Goal: Information Seeking & Learning: Learn about a topic

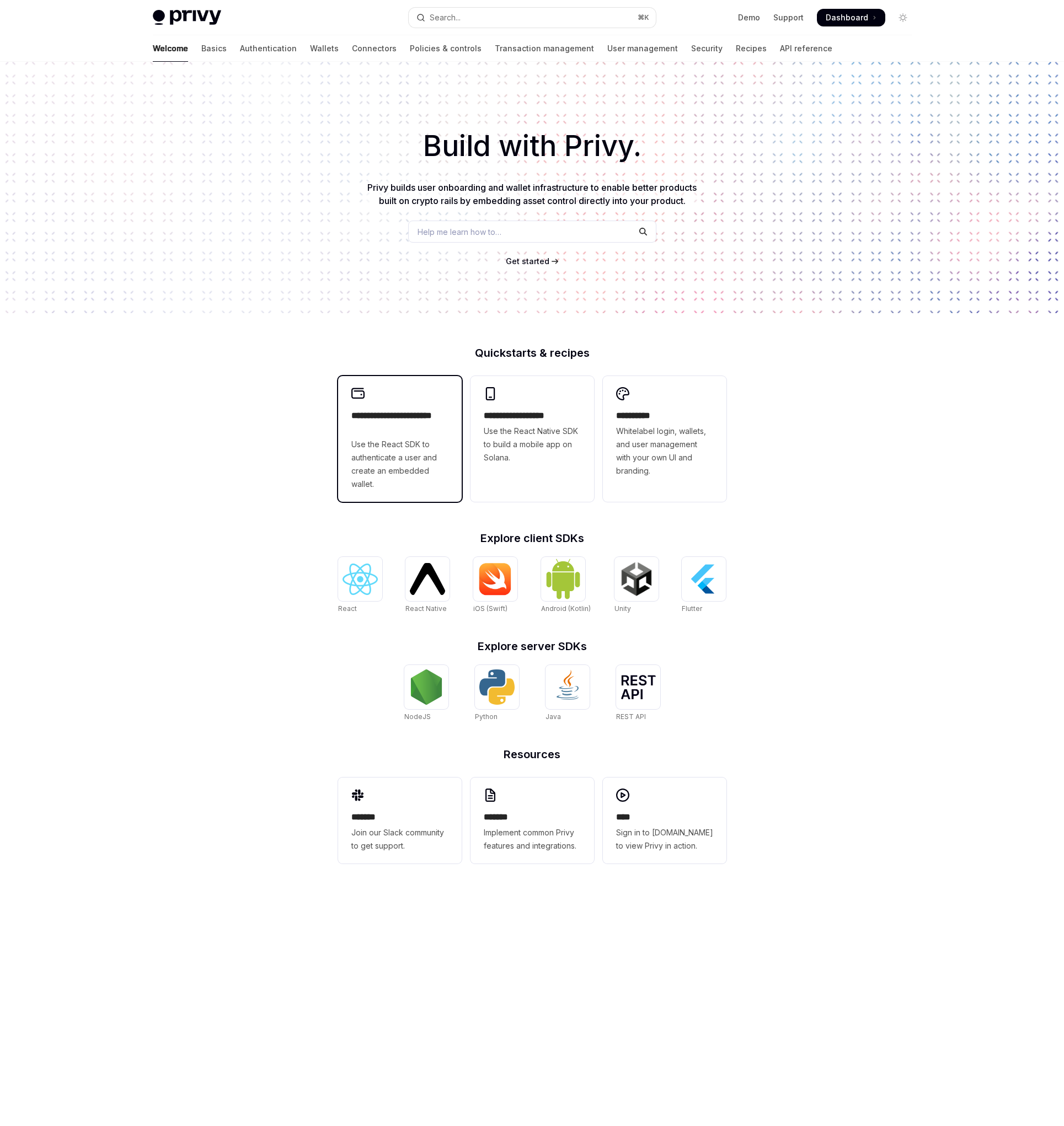
click at [429, 471] on span "Use the React SDK to authenticate a user and create an embedded wallet." at bounding box center [400, 465] width 97 height 53
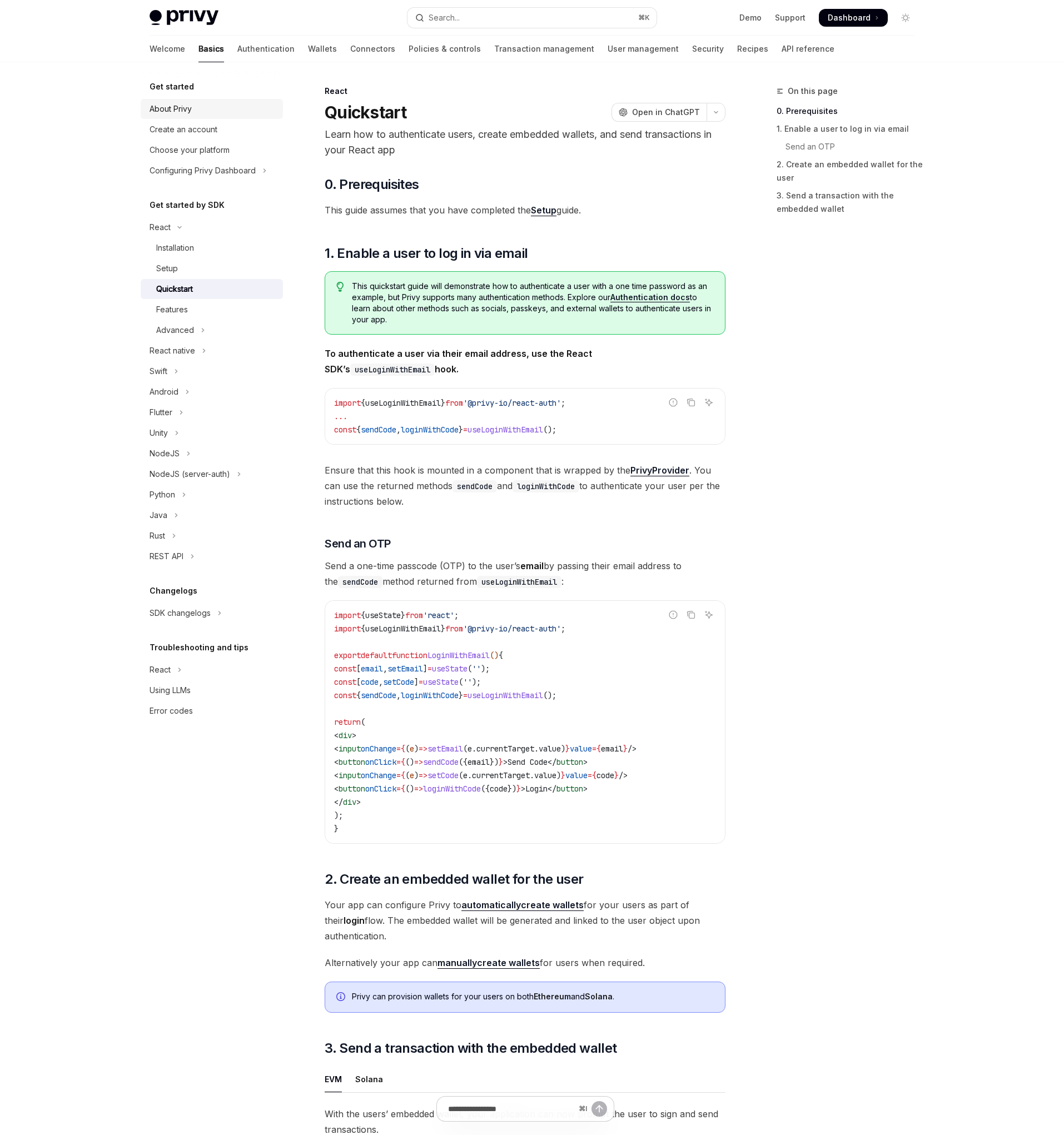
click at [217, 112] on div "About Privy" at bounding box center [212, 109] width 126 height 13
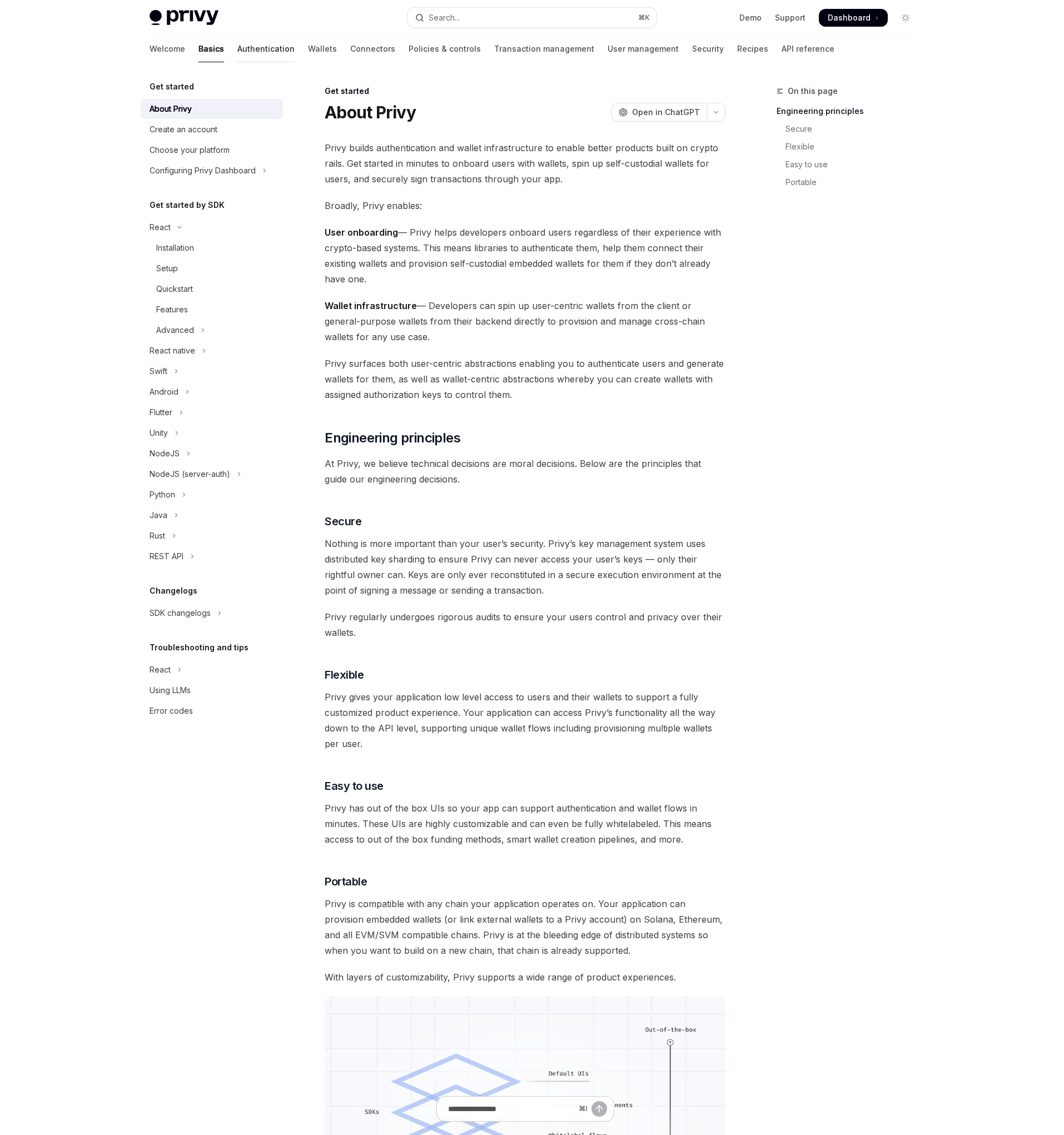
click at [237, 53] on link "Authentication" at bounding box center [266, 49] width 57 height 27
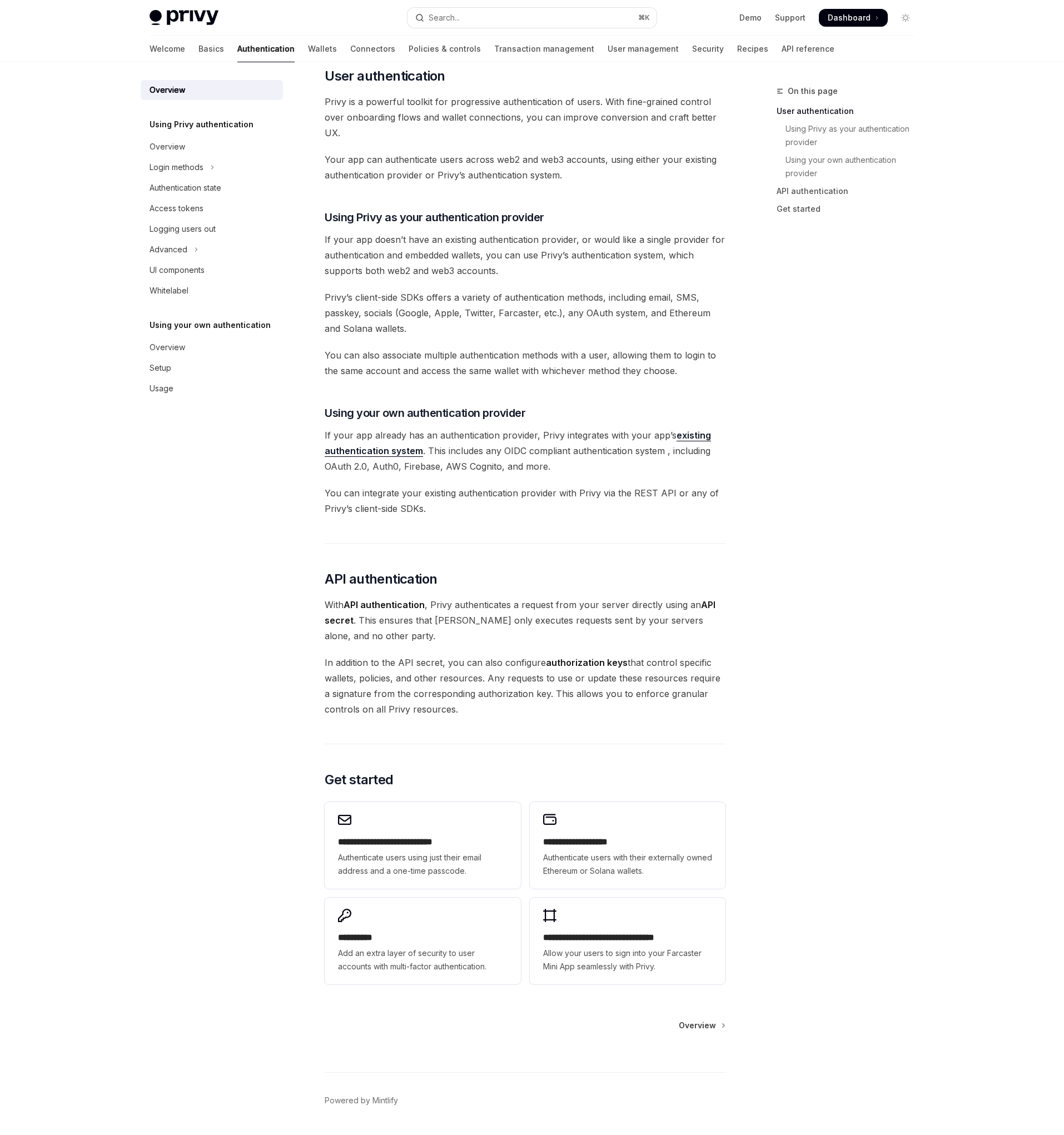
scroll to position [275, 0]
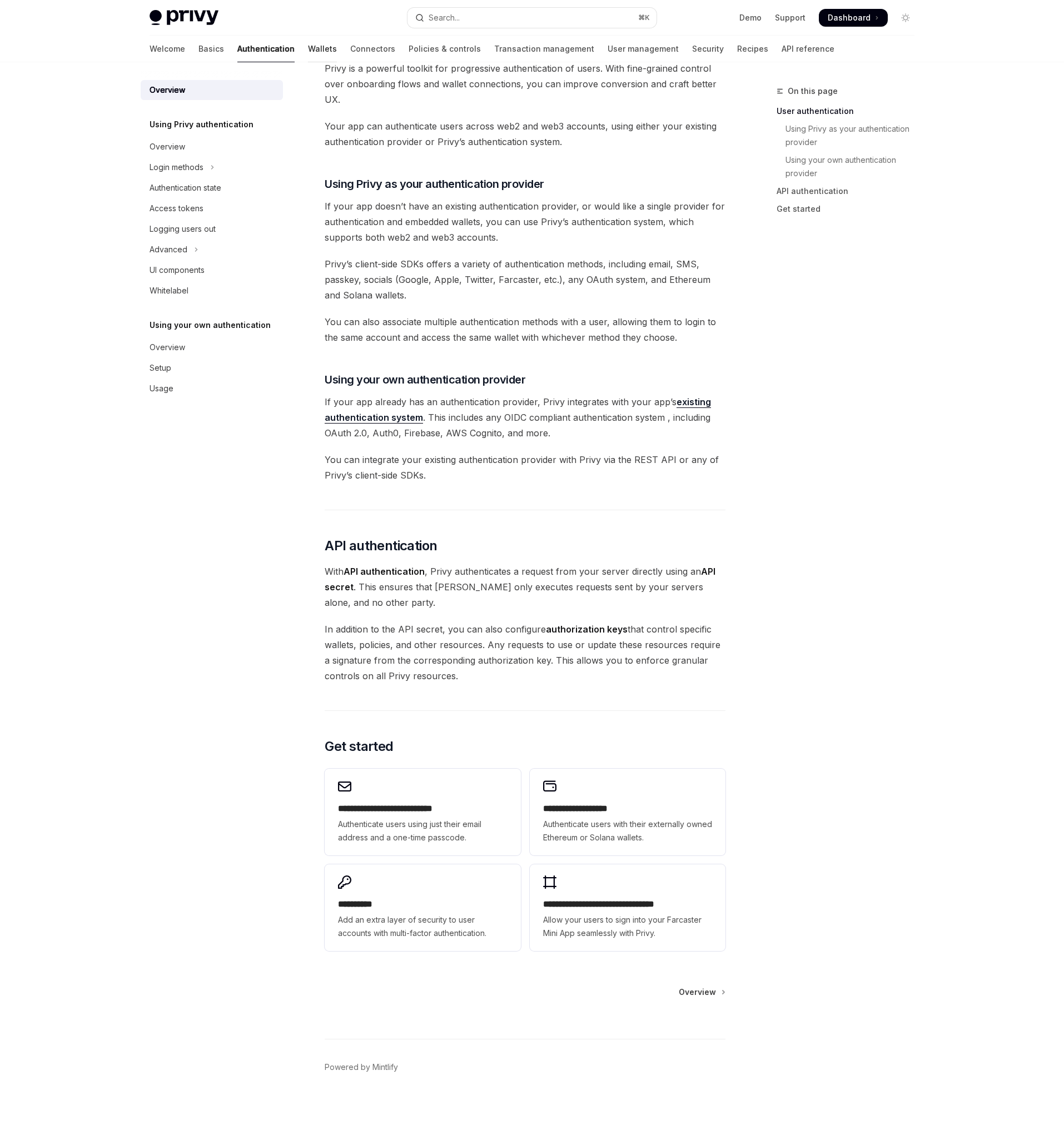
click at [308, 47] on link "Wallets" at bounding box center [322, 49] width 29 height 27
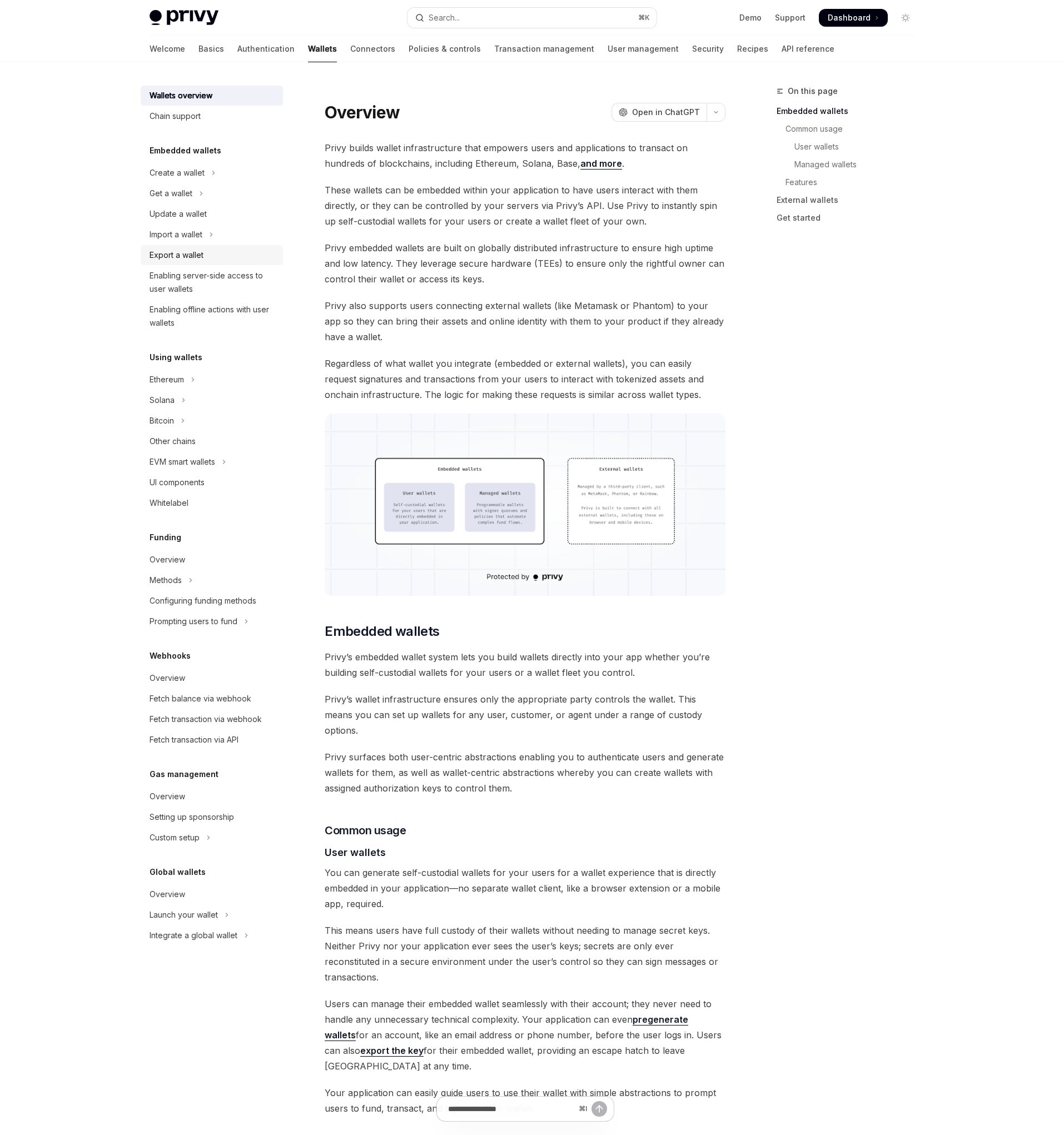
click at [202, 257] on div "Export a wallet" at bounding box center [176, 255] width 54 height 13
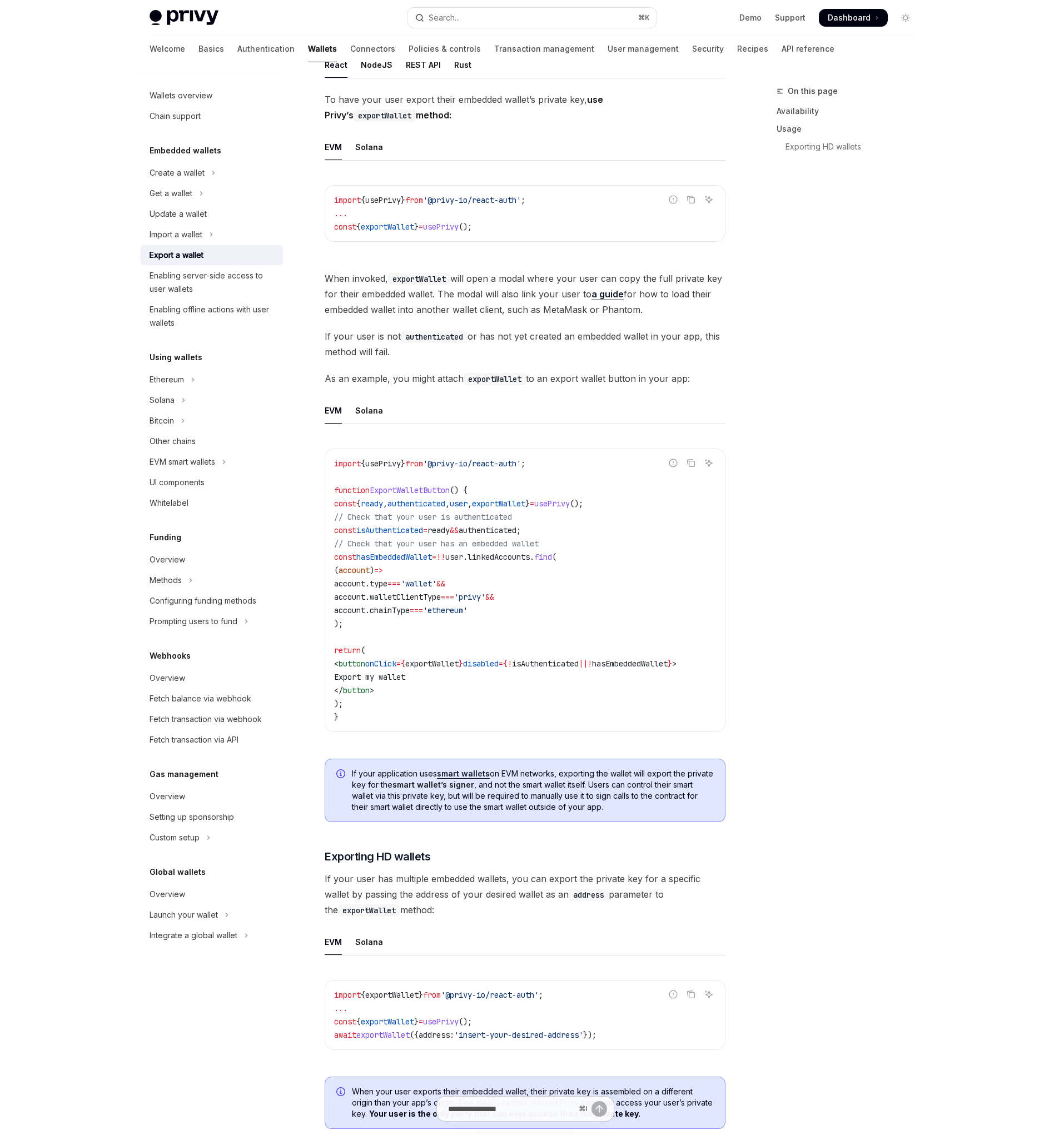
scroll to position [496, 0]
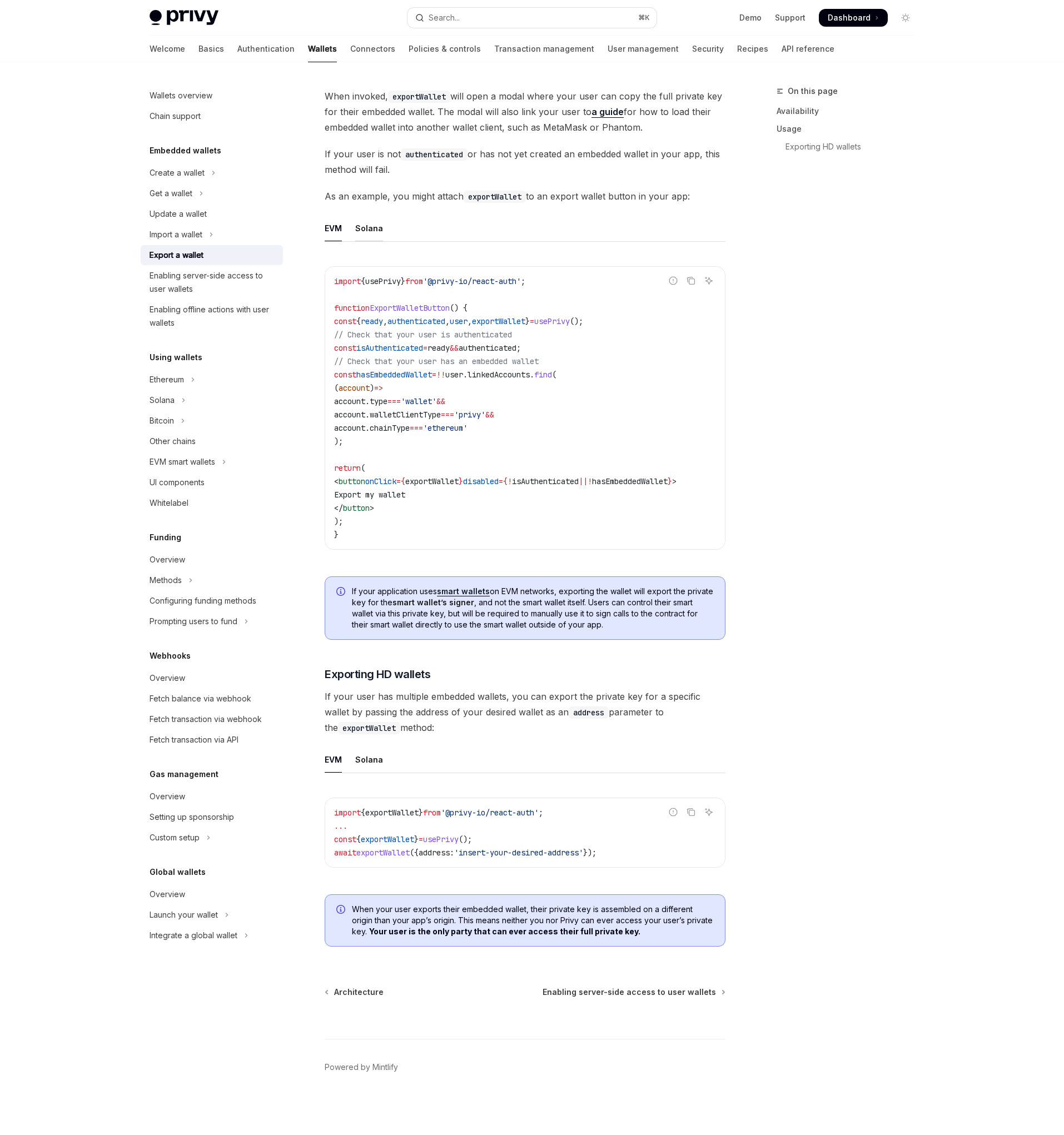
click at [373, 221] on div "Solana" at bounding box center [369, 228] width 28 height 26
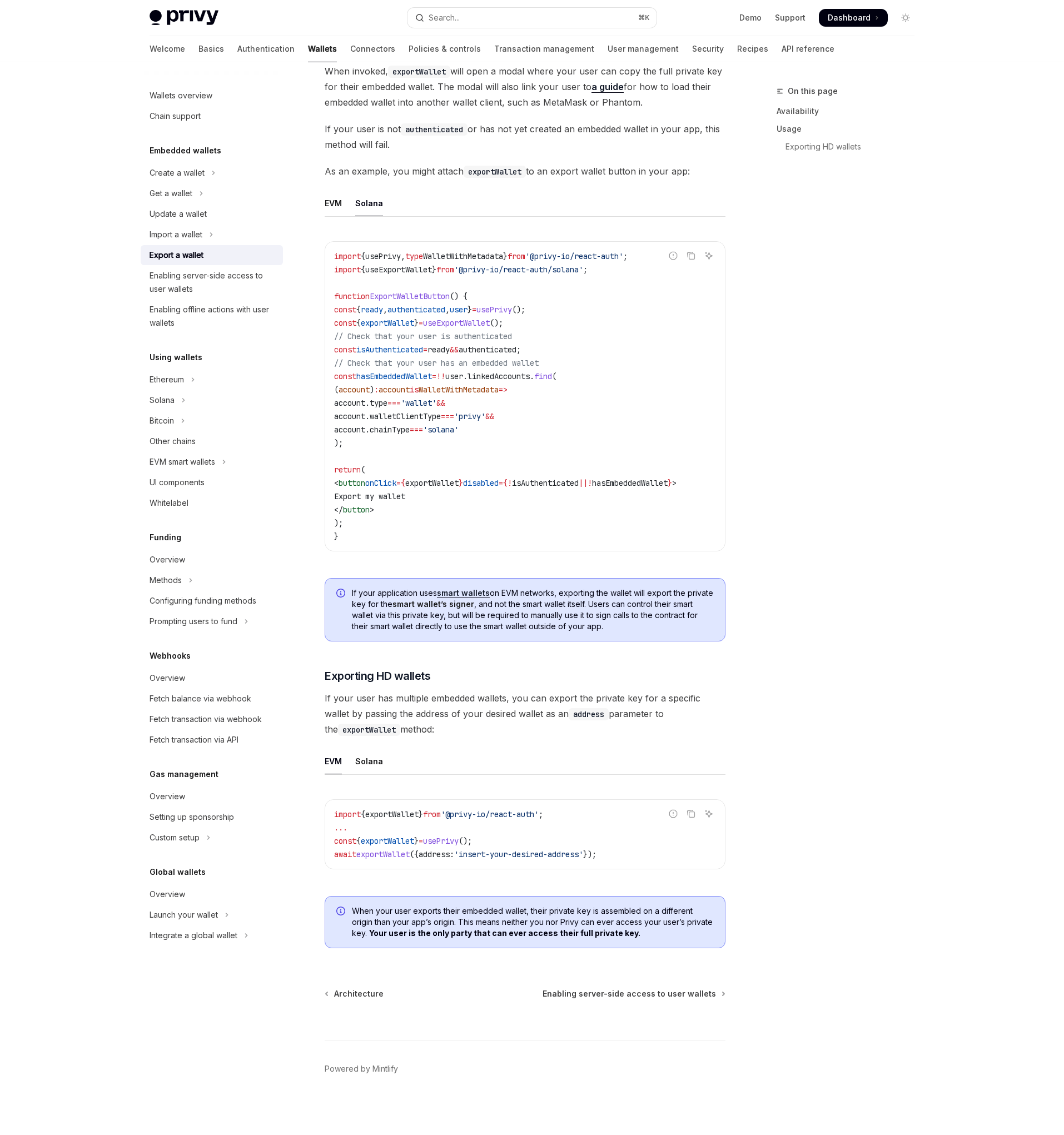
scroll to position [522, 0]
click at [264, 277] on div "Enabling server-side access to user wallets" at bounding box center [212, 283] width 126 height 27
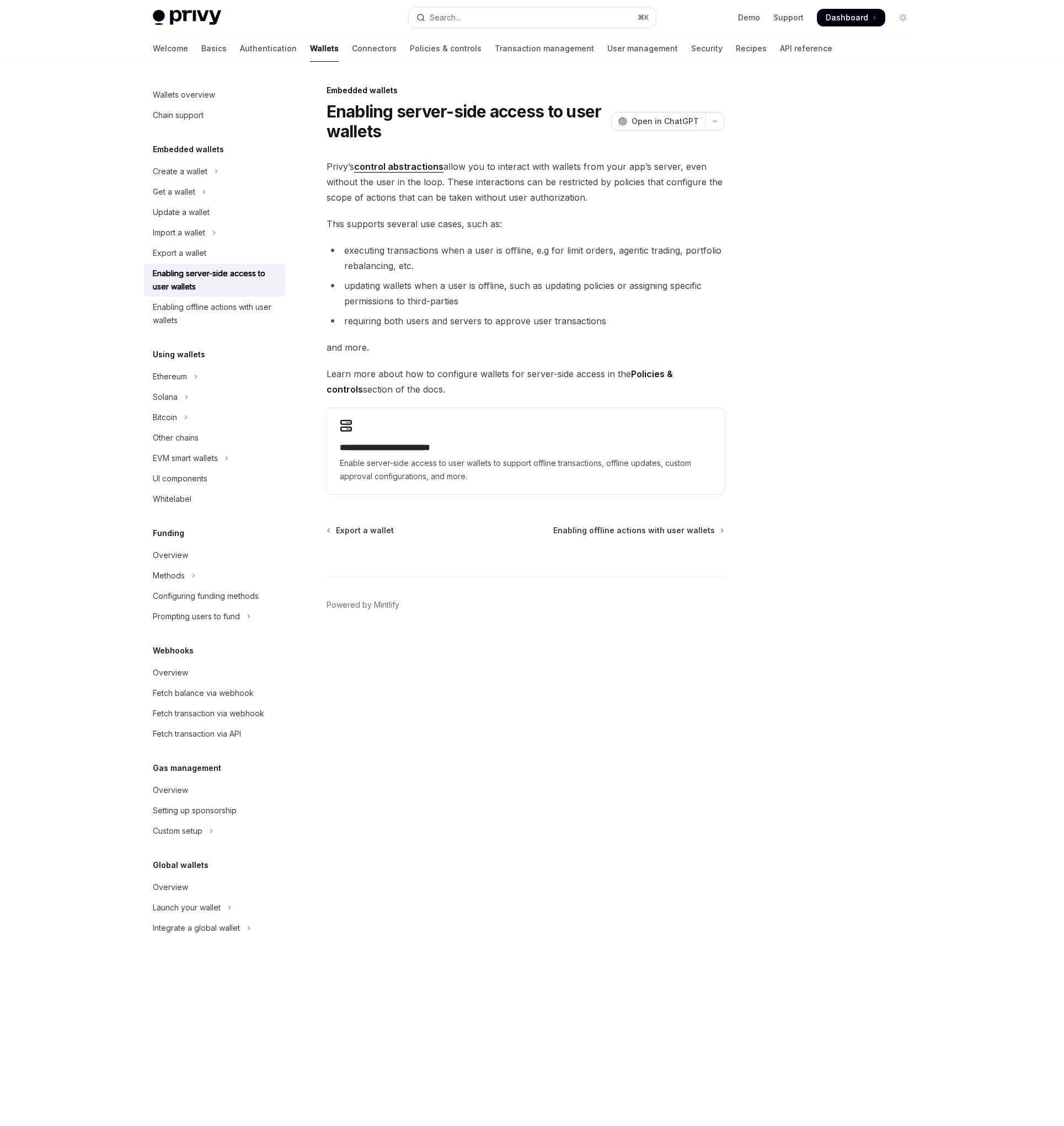
click at [248, 275] on div "Enabling server-side access to user wallets" at bounding box center [216, 280] width 125 height 26
click at [223, 313] on div "Enabling offline actions with user wallets" at bounding box center [216, 314] width 125 height 26
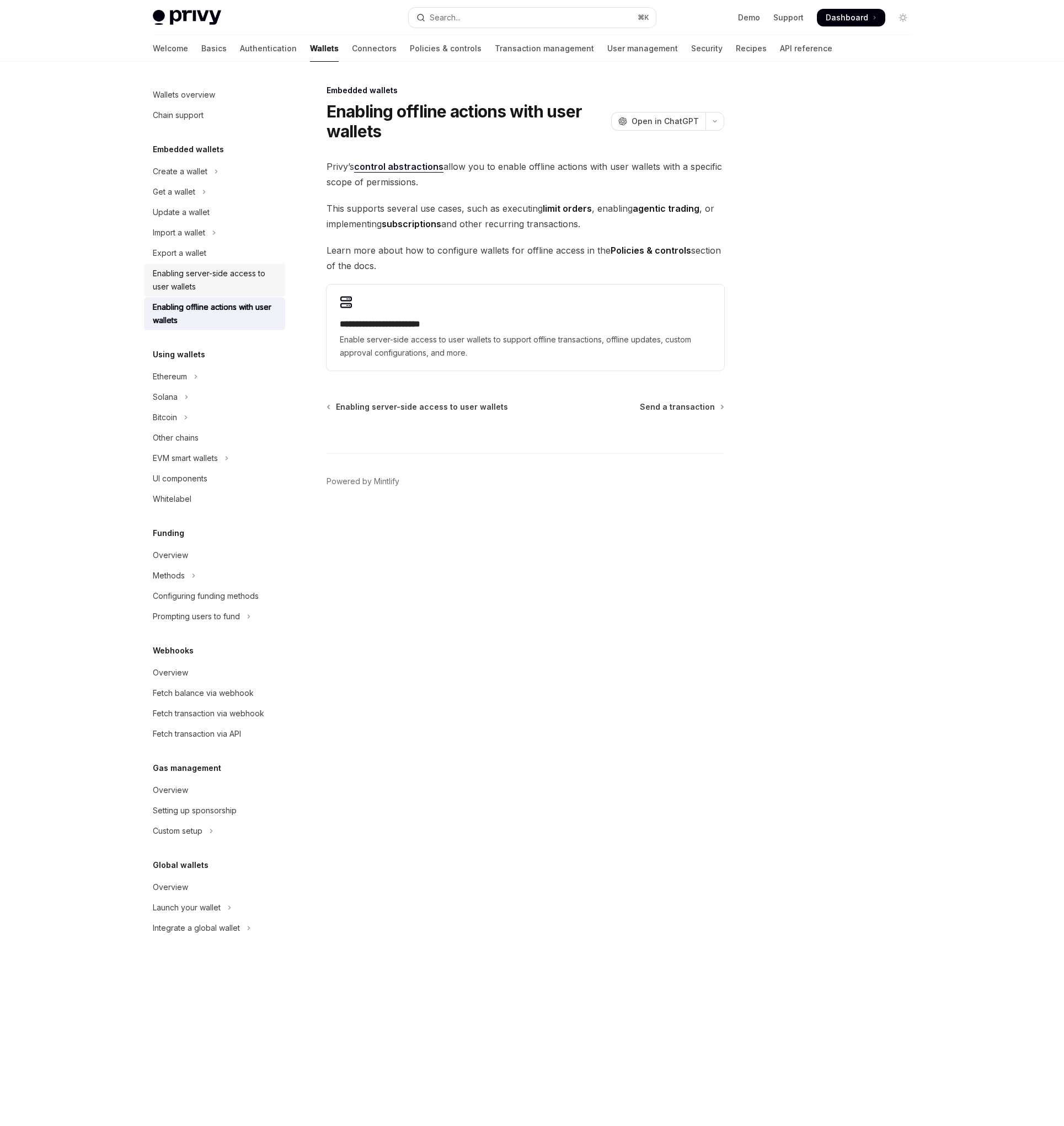
click at [221, 278] on div "Enabling server-side access to user wallets" at bounding box center [216, 280] width 125 height 26
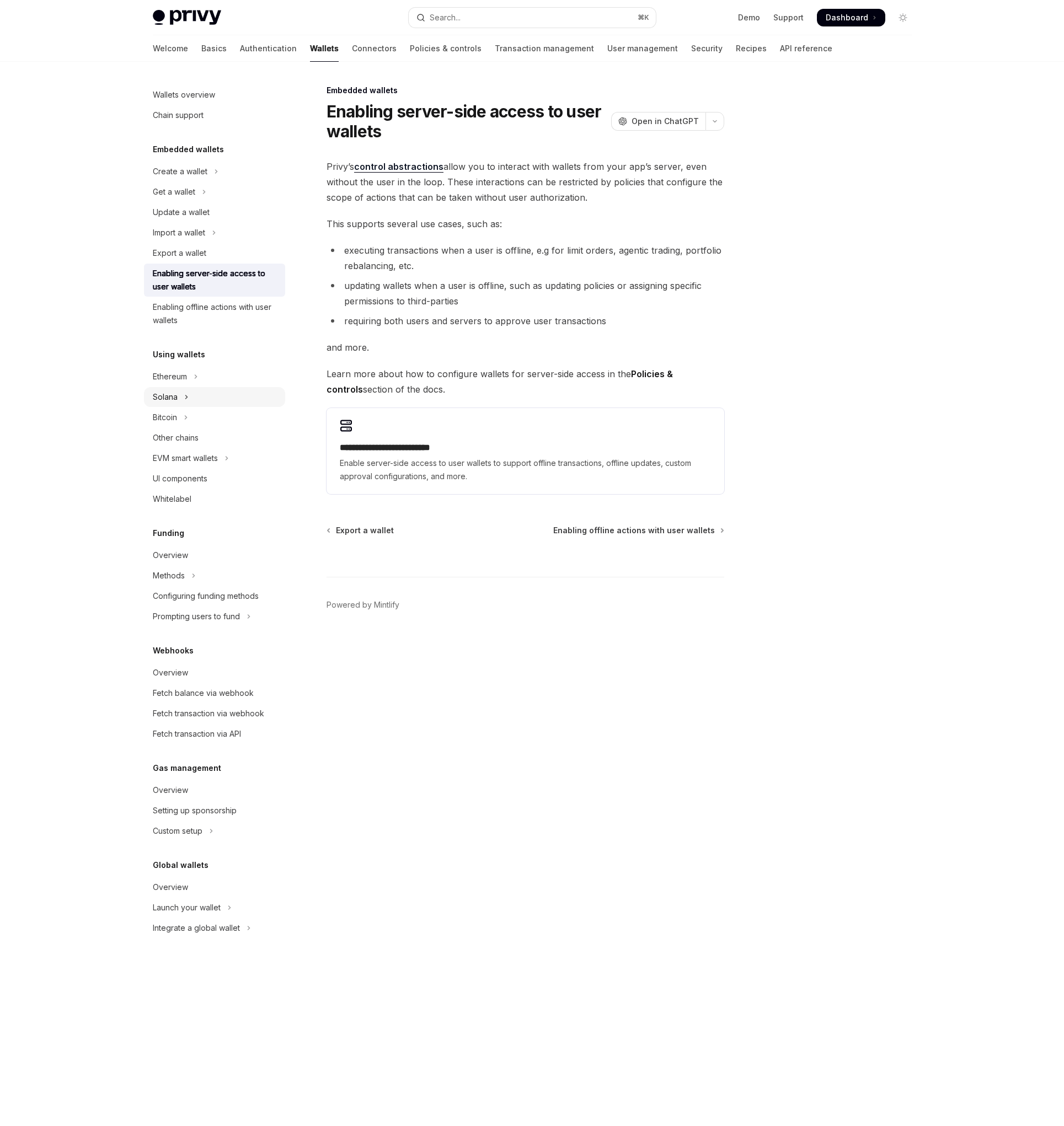
click at [178, 397] on button "Solana" at bounding box center [214, 397] width 141 height 20
type textarea "*"
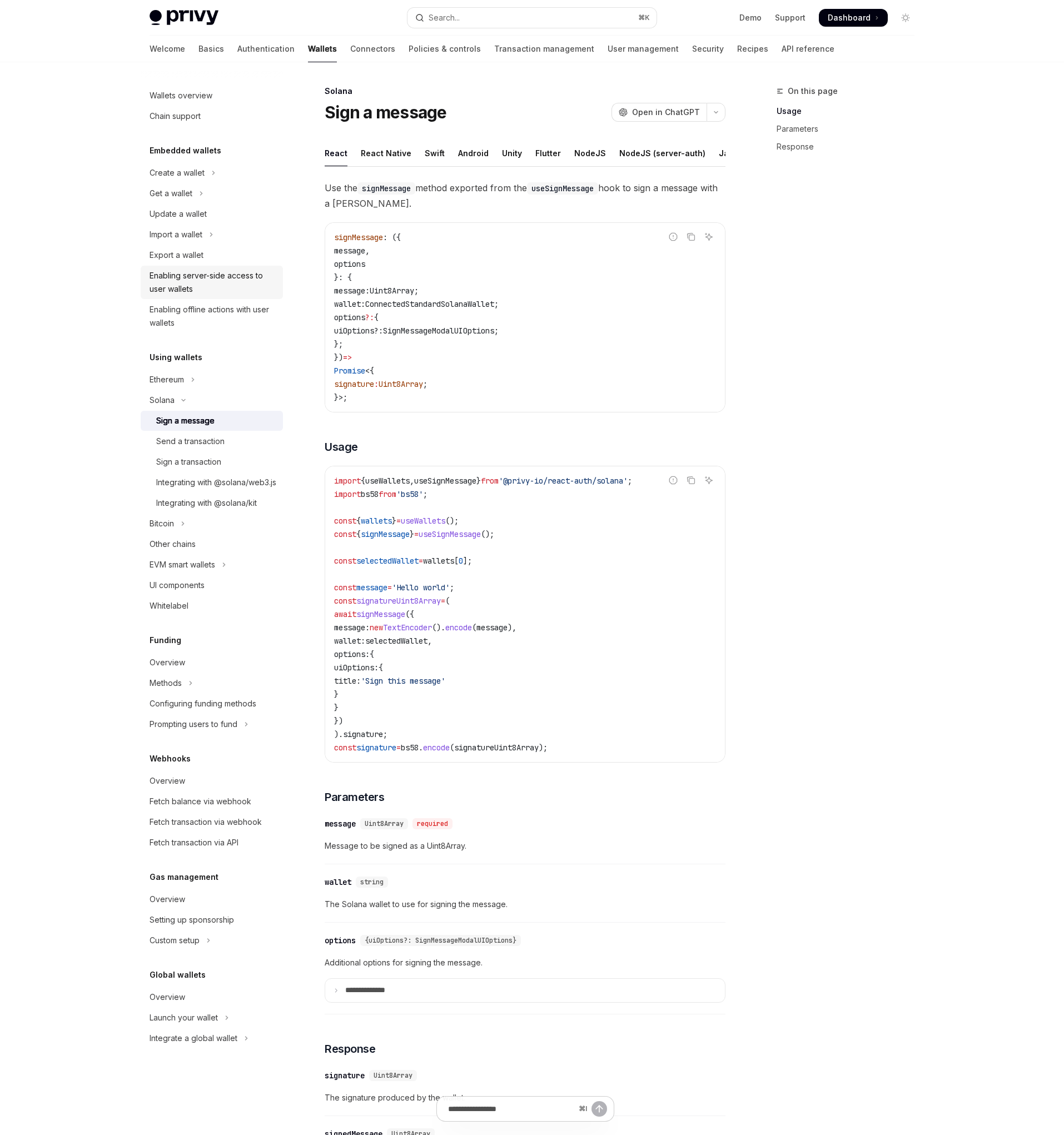
click at [211, 281] on div "Enabling server-side access to user wallets" at bounding box center [212, 283] width 126 height 27
type textarea "*"
